Goal: Use online tool/utility: Use online tool/utility

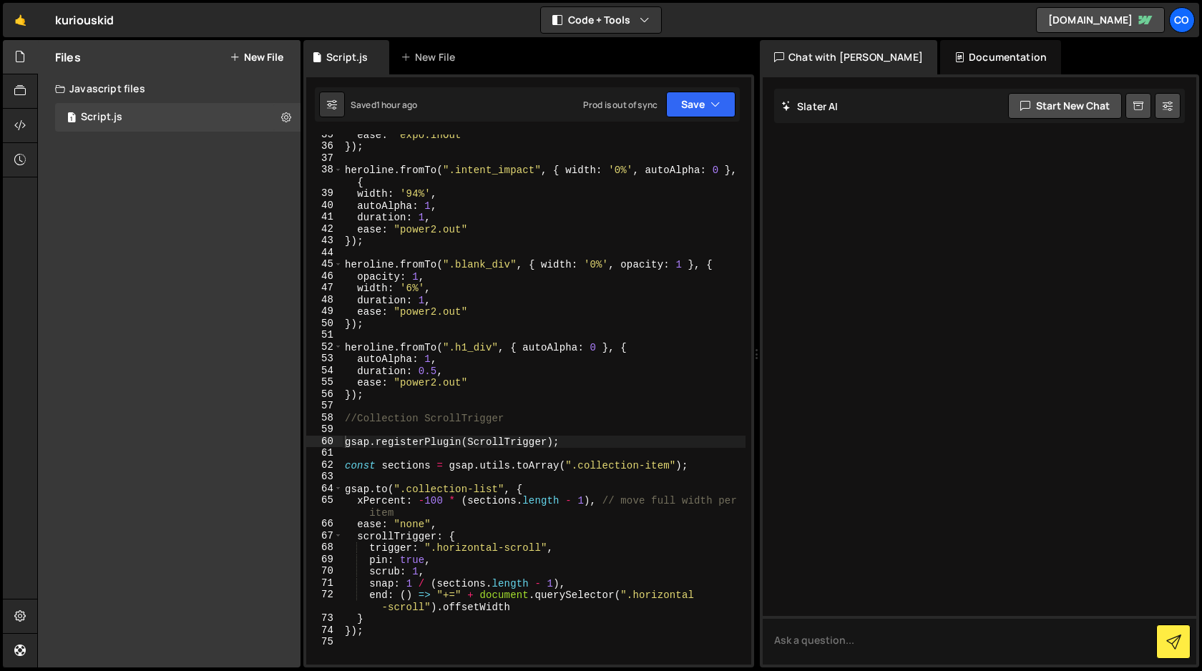
scroll to position [419, 0]
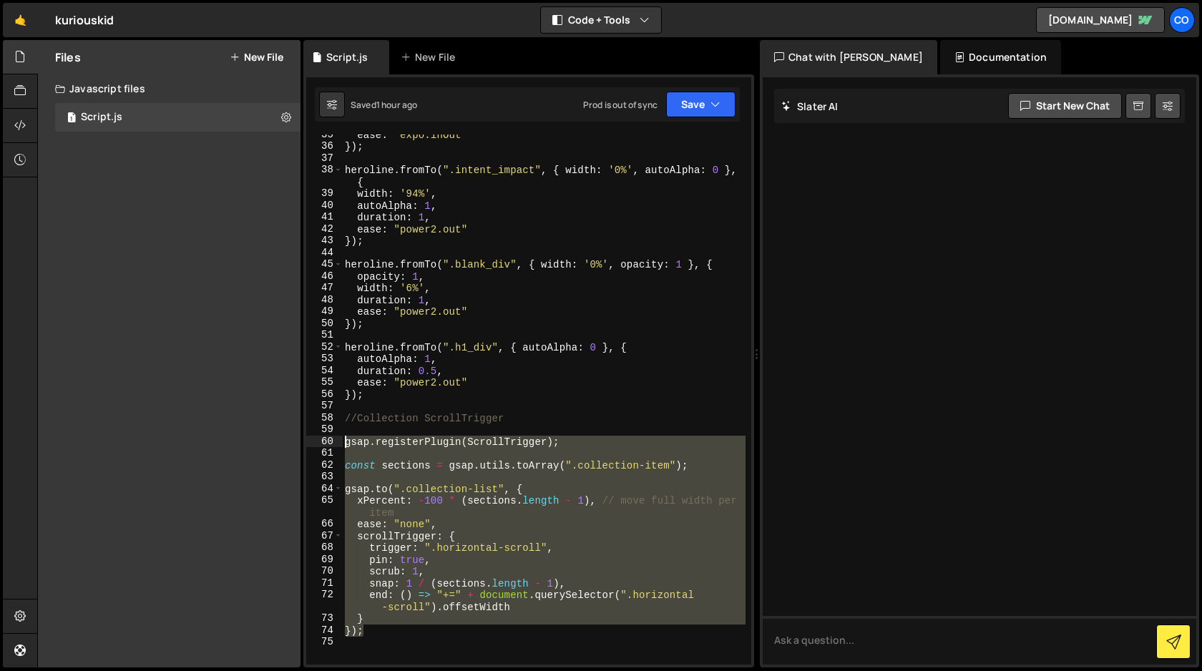
drag, startPoint x: 369, startPoint y: 631, endPoint x: 309, endPoint y: 446, distance: 194.9
click at [309, 446] on div "}); 35 36 37 38 39 40 41 42 43 44 45 46 47 48 49 50 51 52 53 54 55 56 57 58 59 …" at bounding box center [528, 400] width 445 height 530
paste textarea "});"
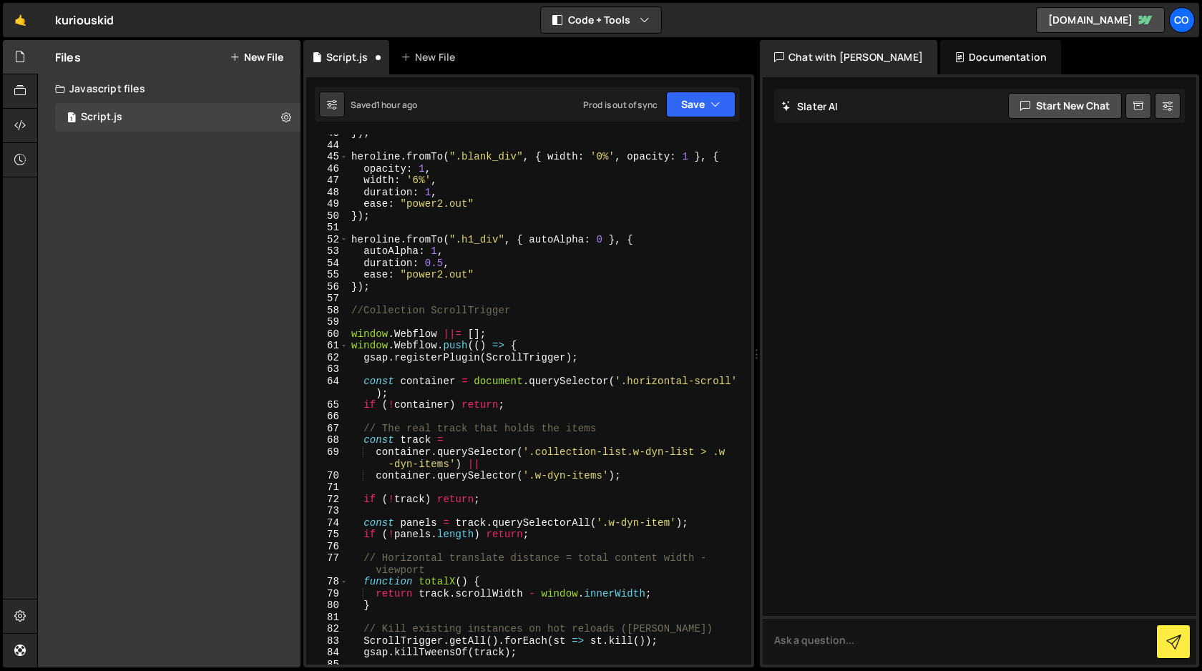
scroll to position [515, 0]
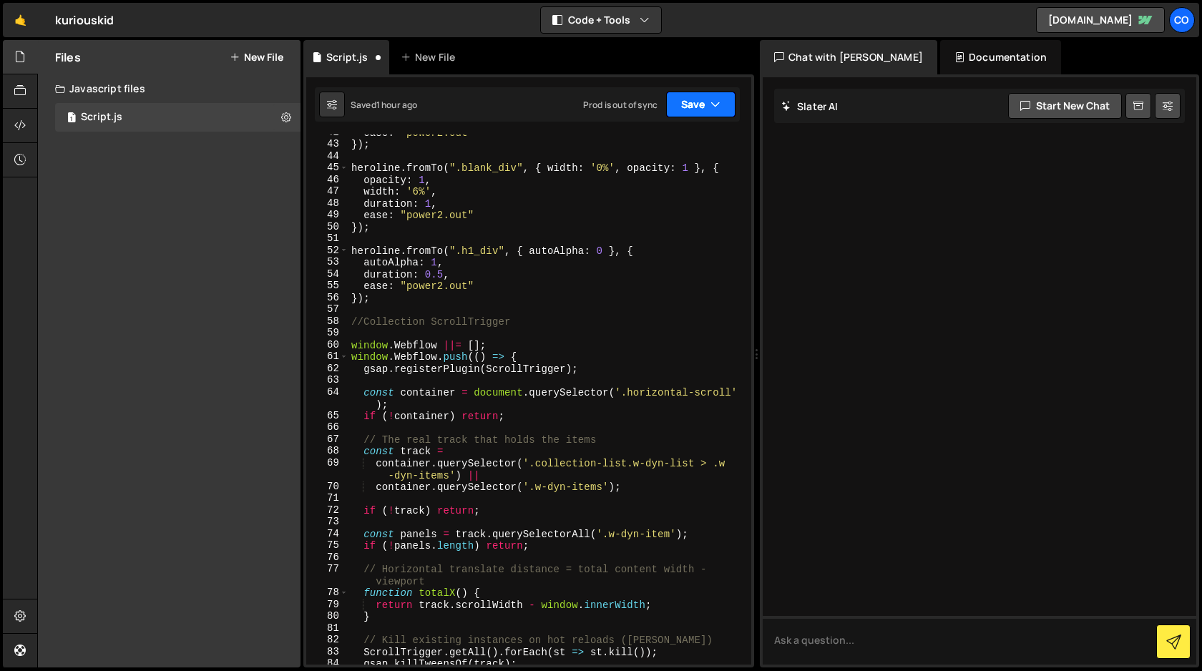
click at [700, 111] on button "Save" at bounding box center [700, 105] width 69 height 26
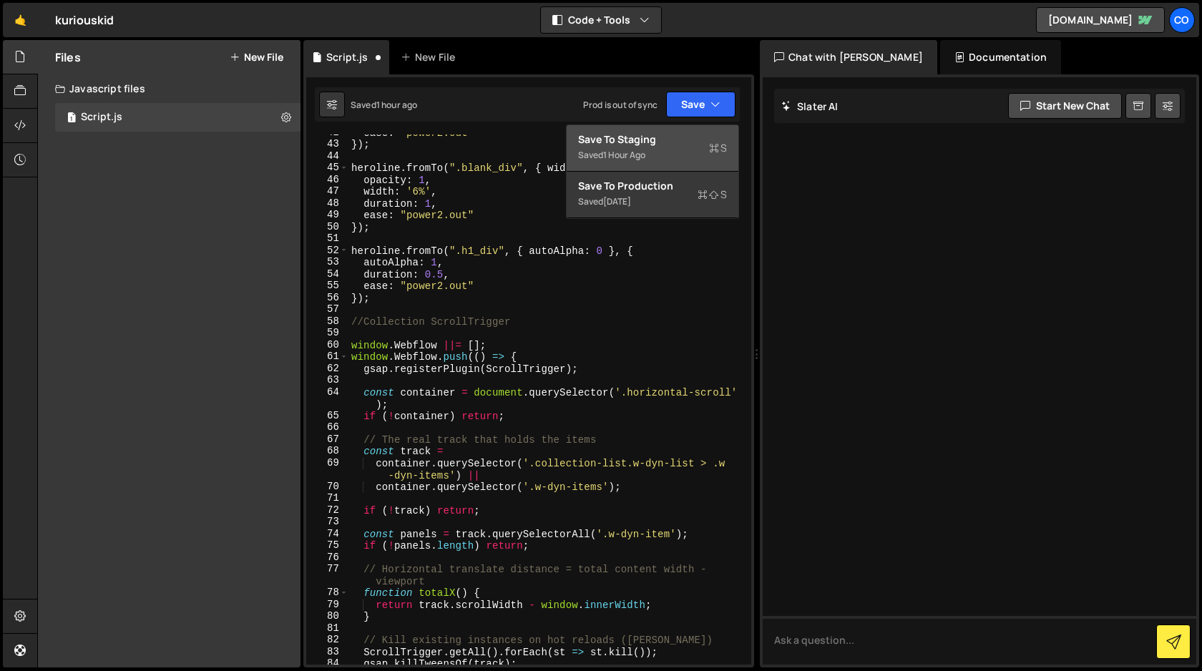
click at [686, 143] on div "Save to Staging S" at bounding box center [652, 139] width 149 height 14
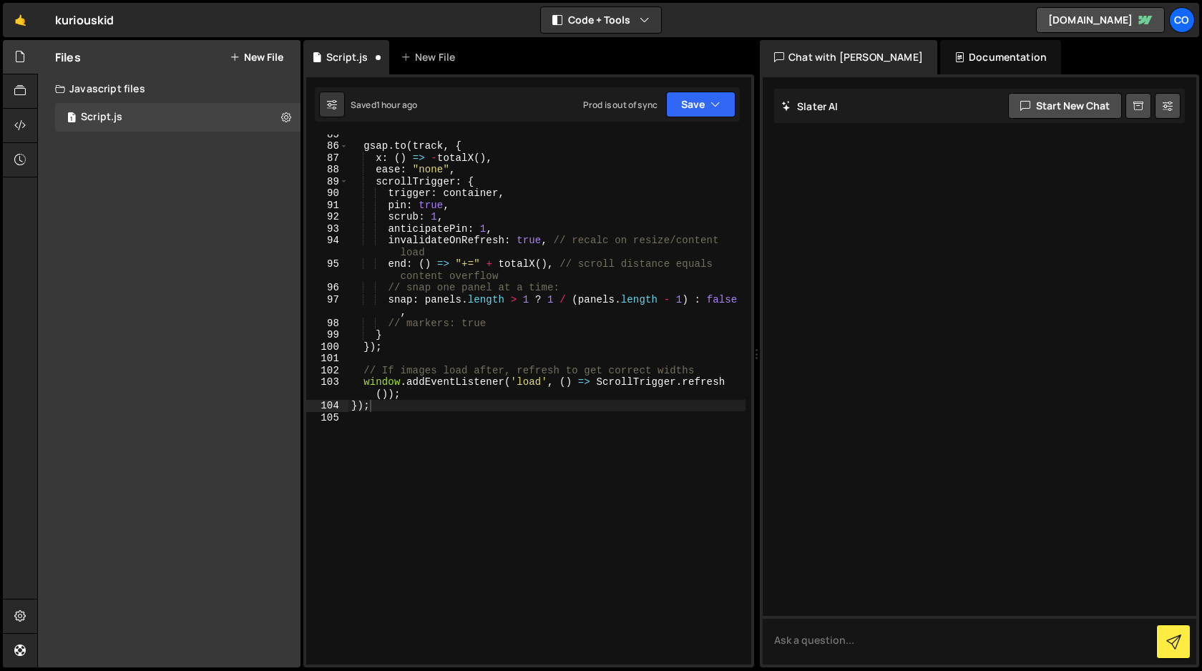
scroll to position [1057, 0]
click at [699, 102] on button "Save" at bounding box center [700, 105] width 69 height 26
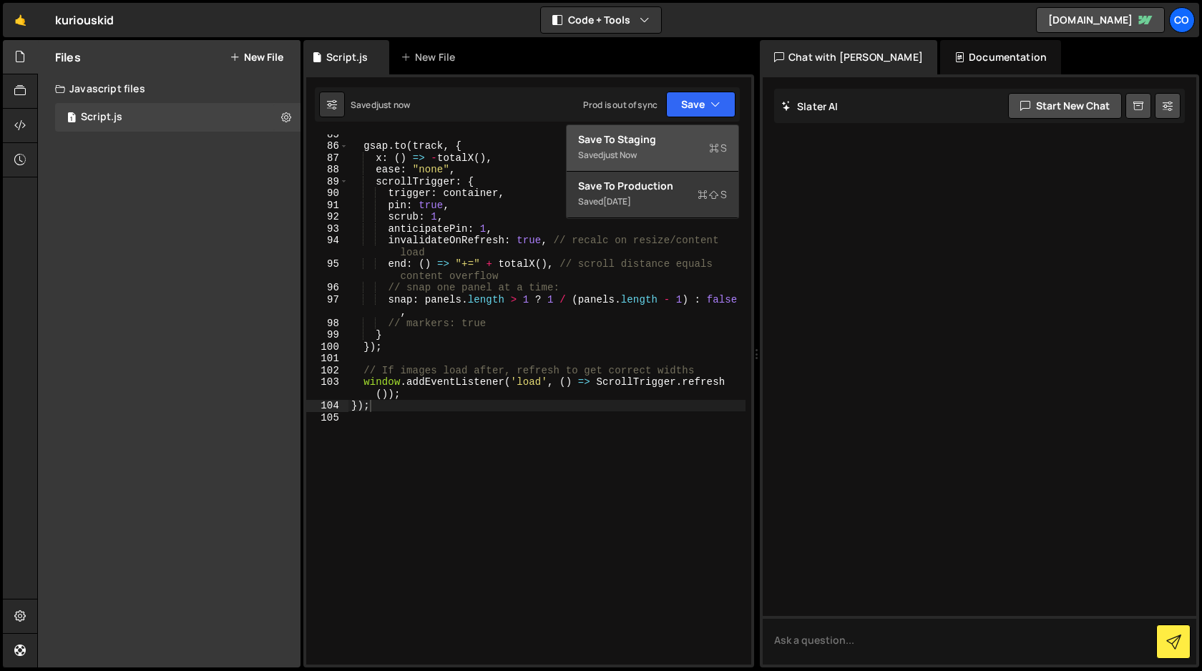
click at [680, 140] on div "Save to Staging S" at bounding box center [652, 139] width 149 height 14
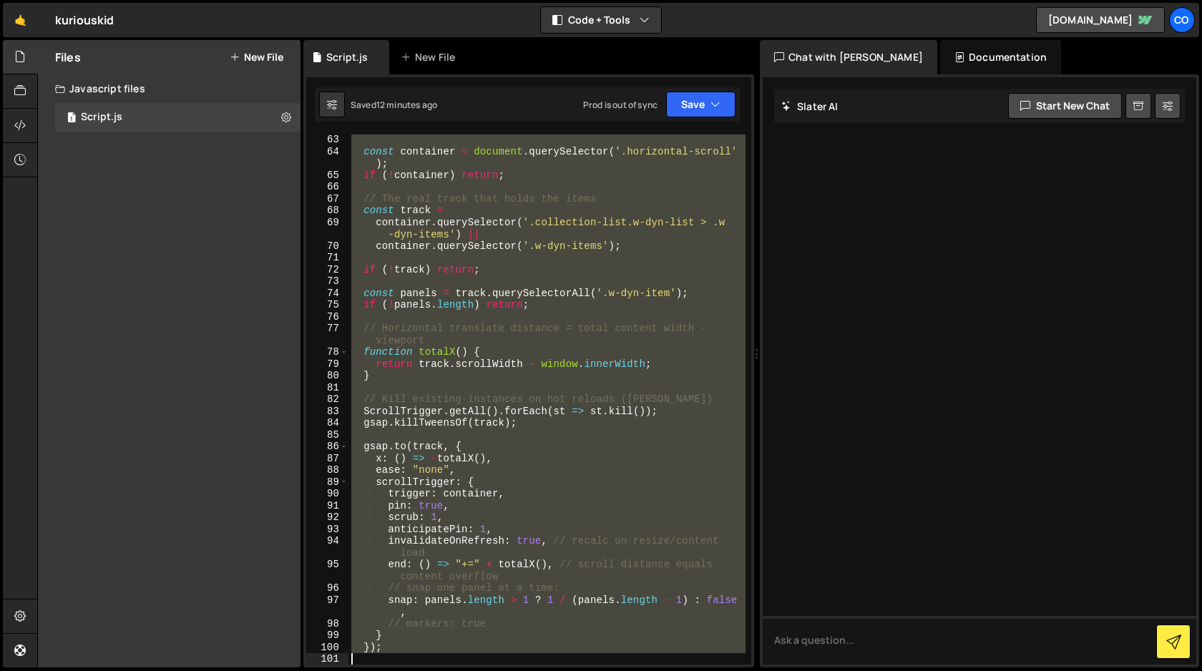
scroll to position [816, 0]
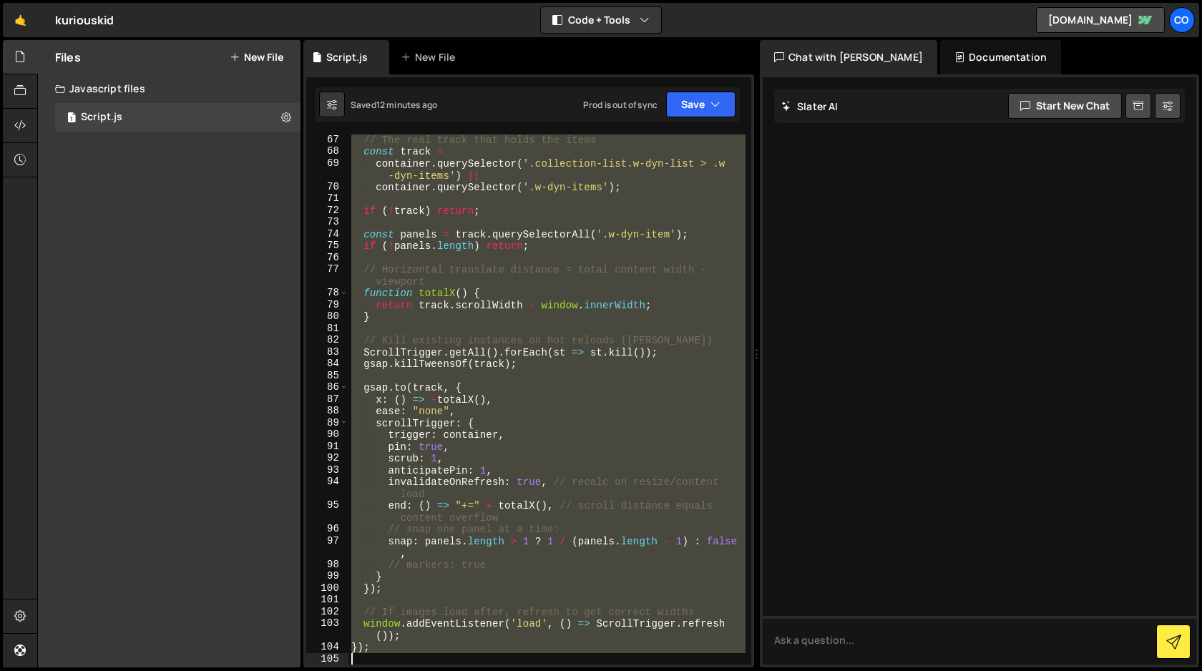
drag, startPoint x: 350, startPoint y: 290, endPoint x: 406, endPoint y: 660, distance: 374.2
click at [406, 660] on div "// The real track that holds the items const track = container . querySelector …" at bounding box center [547, 411] width 397 height 554
paste textarea
type textarea "});"
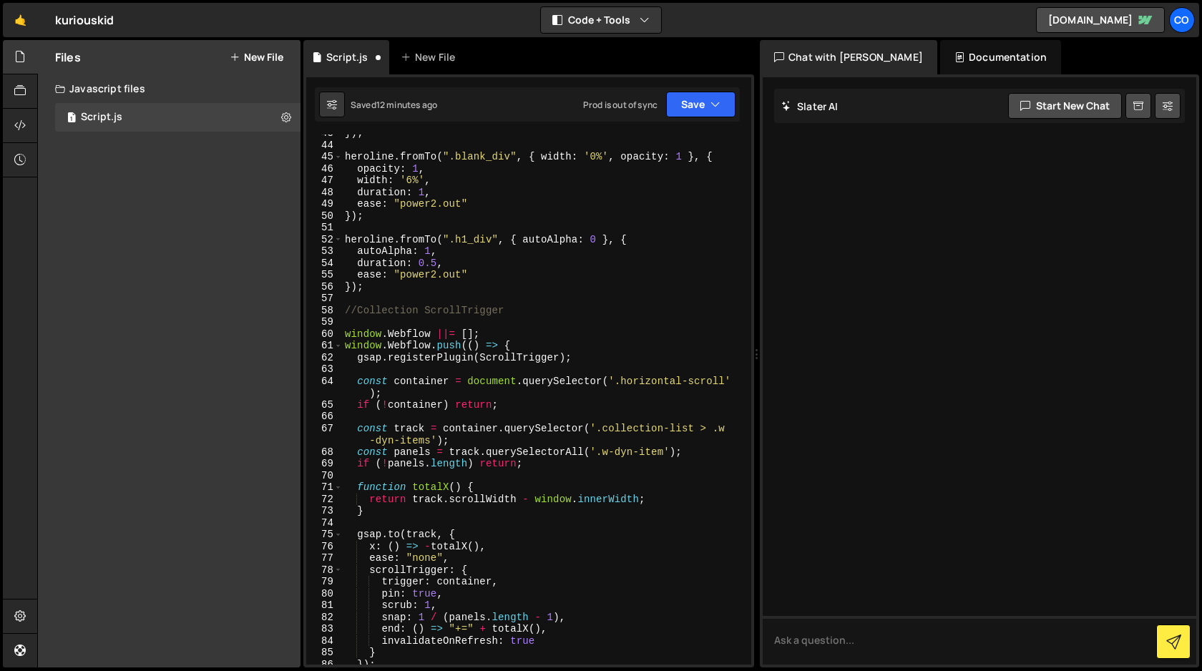
scroll to position [526, 0]
click at [711, 108] on icon "button" at bounding box center [716, 104] width 10 height 14
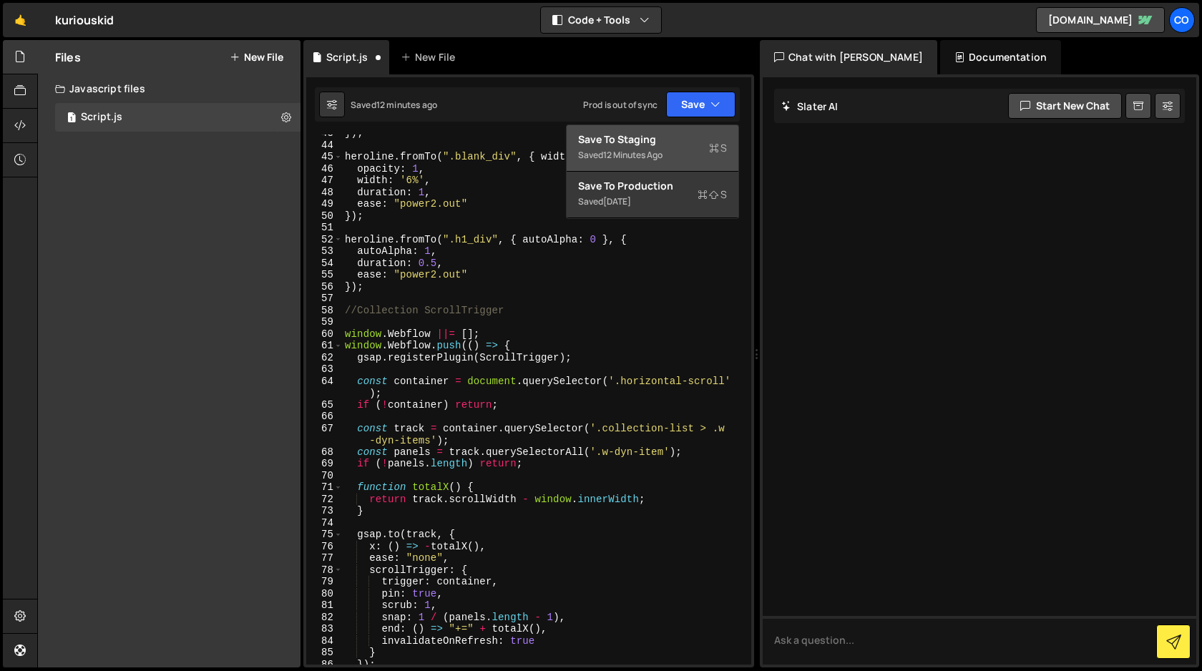
click at [694, 150] on div "Saved 12 minutes ago" at bounding box center [652, 155] width 149 height 17
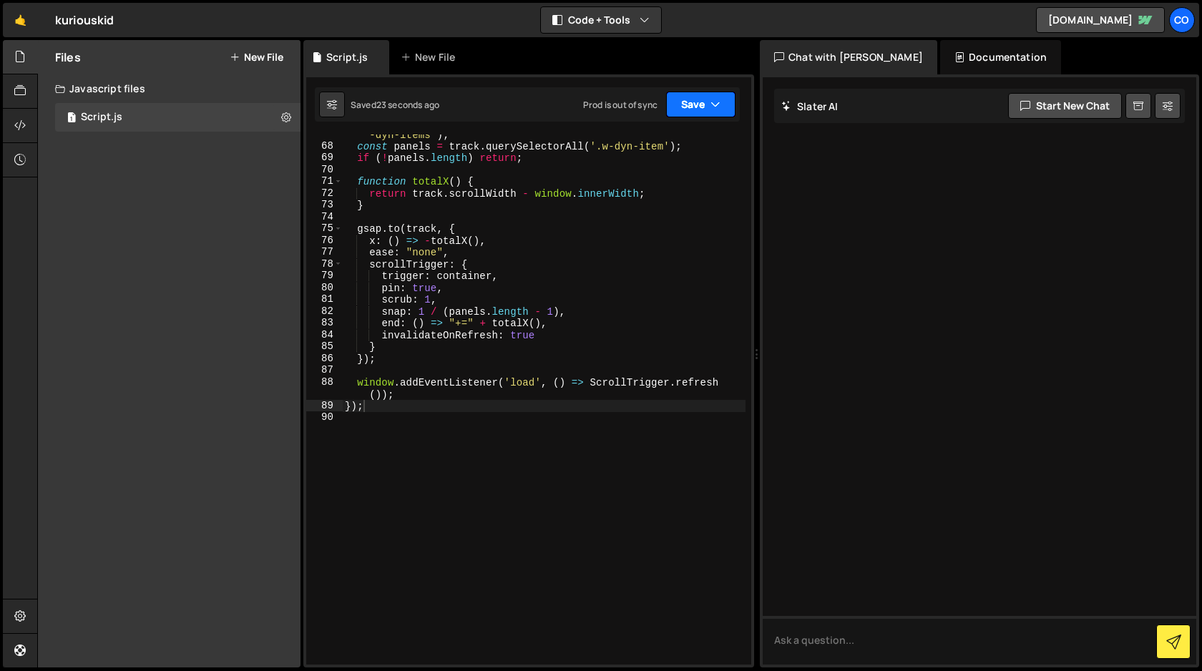
click at [719, 107] on icon "button" at bounding box center [716, 104] width 10 height 14
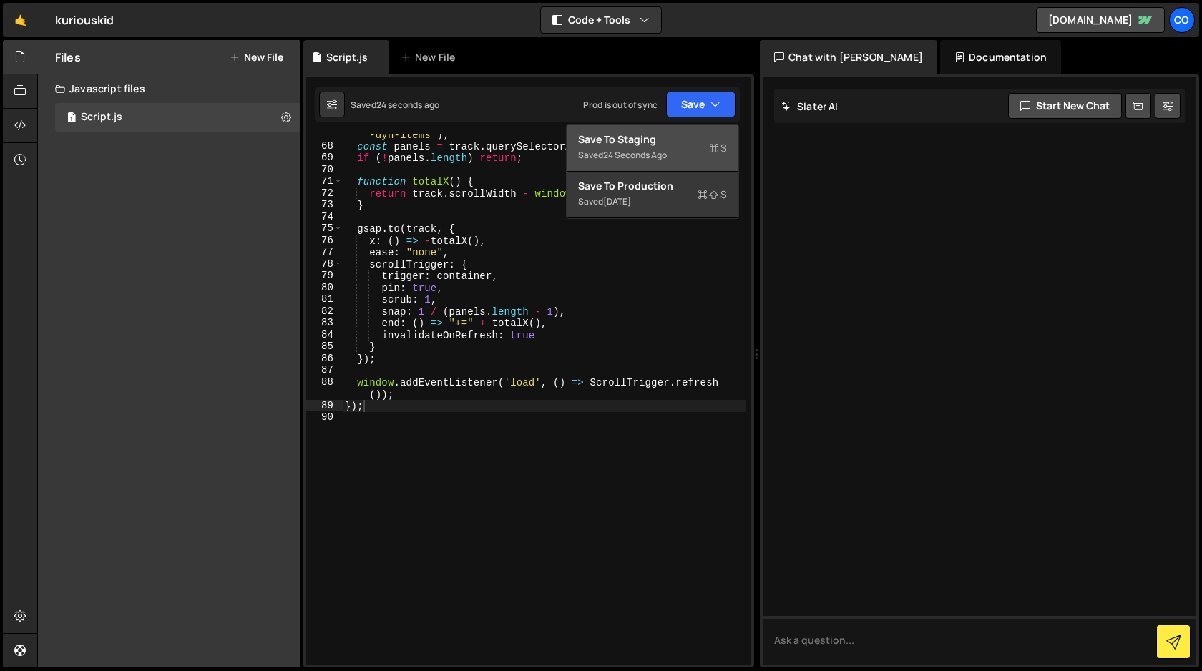
click at [688, 145] on div "Save to Staging S" at bounding box center [652, 139] width 149 height 14
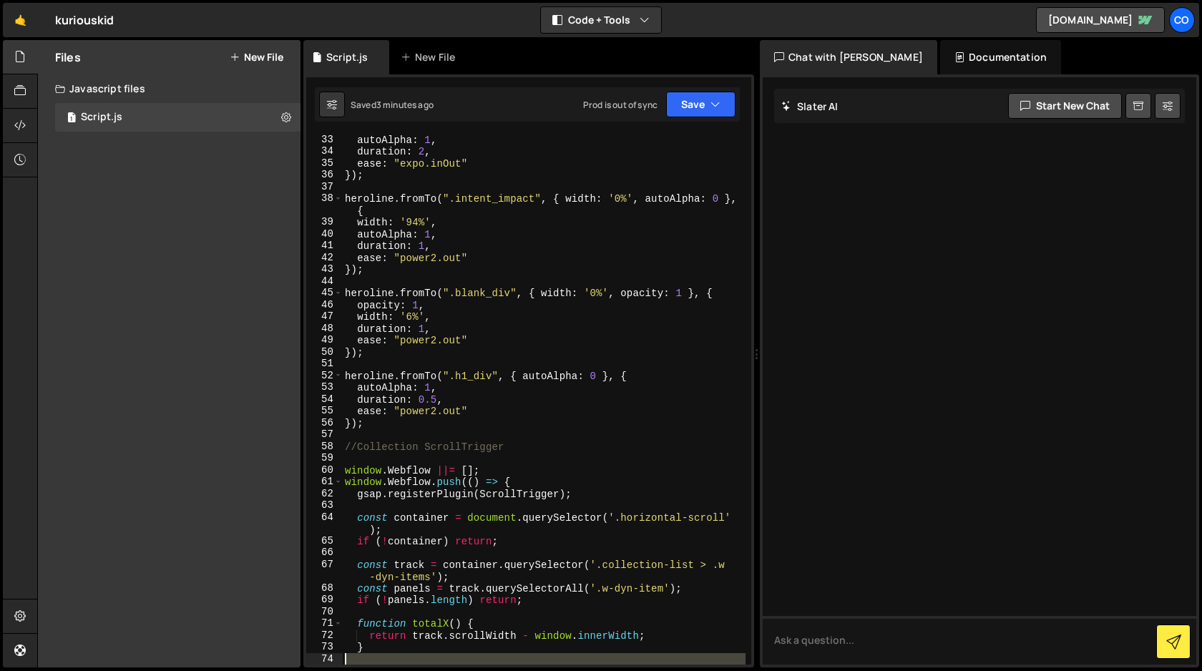
scroll to position [462, 0]
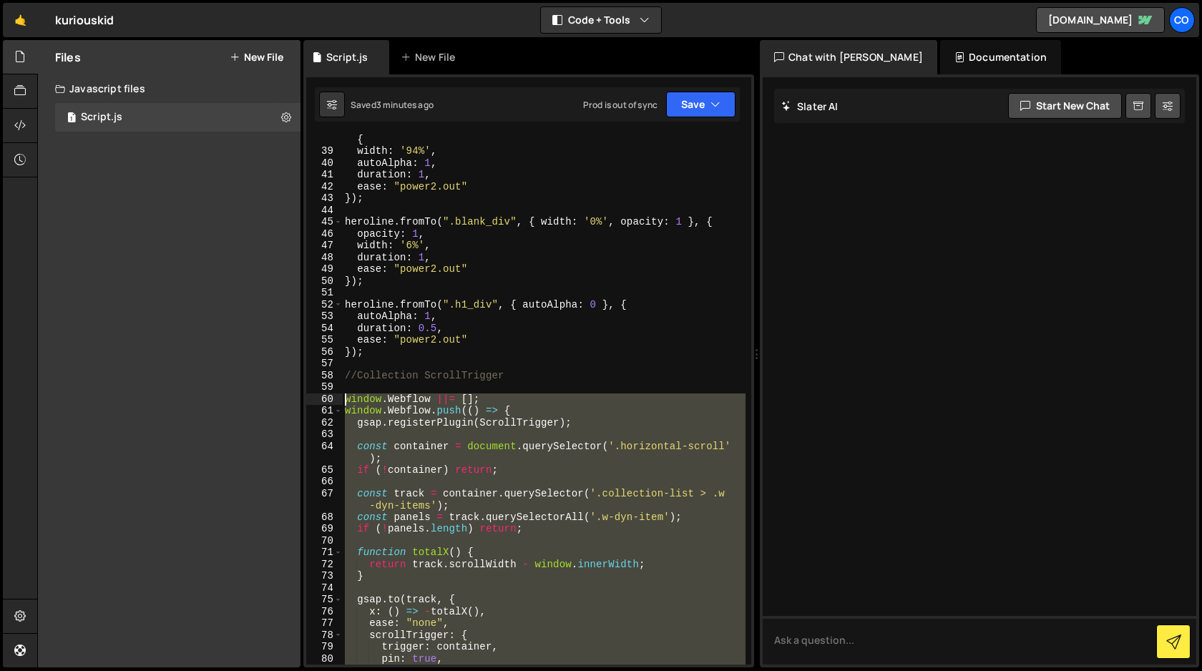
drag, startPoint x: 384, startPoint y: 412, endPoint x: 283, endPoint y: 399, distance: 102.5
click at [283, 399] on div "Files New File Javascript files 1 Script.js 0 CSS files Copy share link Edit Fi…" at bounding box center [619, 354] width 1165 height 628
paste textarea "});"
type textarea "});"
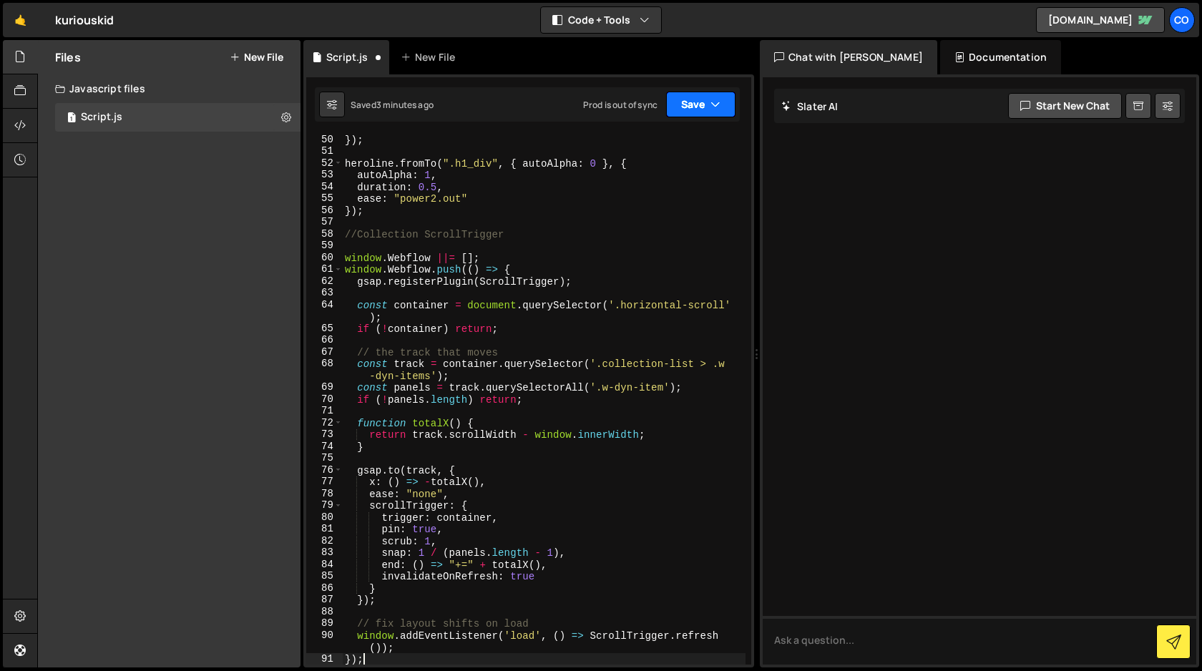
click at [704, 102] on button "Save" at bounding box center [700, 105] width 69 height 26
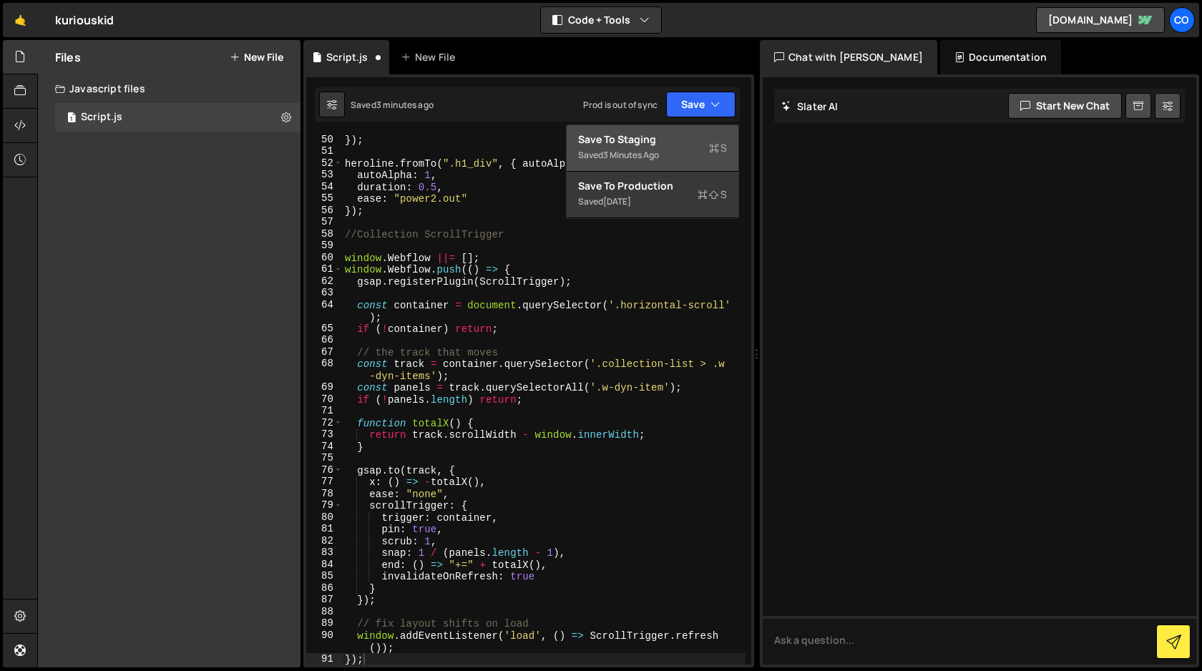
click at [679, 141] on div "Save to Staging S" at bounding box center [652, 139] width 149 height 14
